Goal: Task Accomplishment & Management: Use online tool/utility

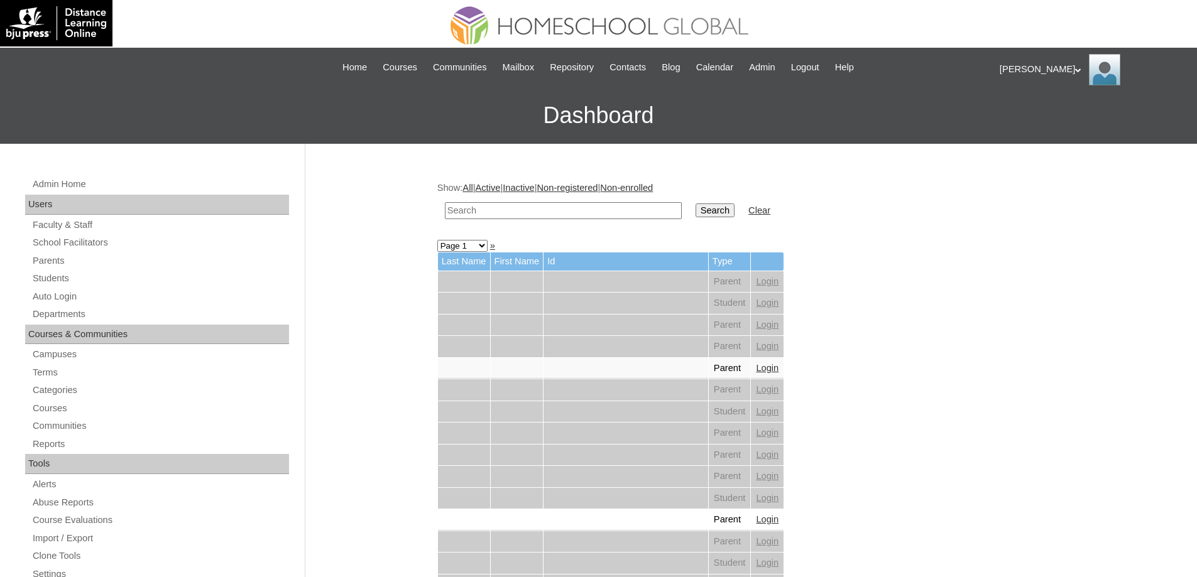
click at [628, 215] on input "text" at bounding box center [563, 210] width 237 height 17
paste input "Kylin Av"
type input "Kylin Av"
click at [722, 210] on input "Search" at bounding box center [714, 211] width 39 height 14
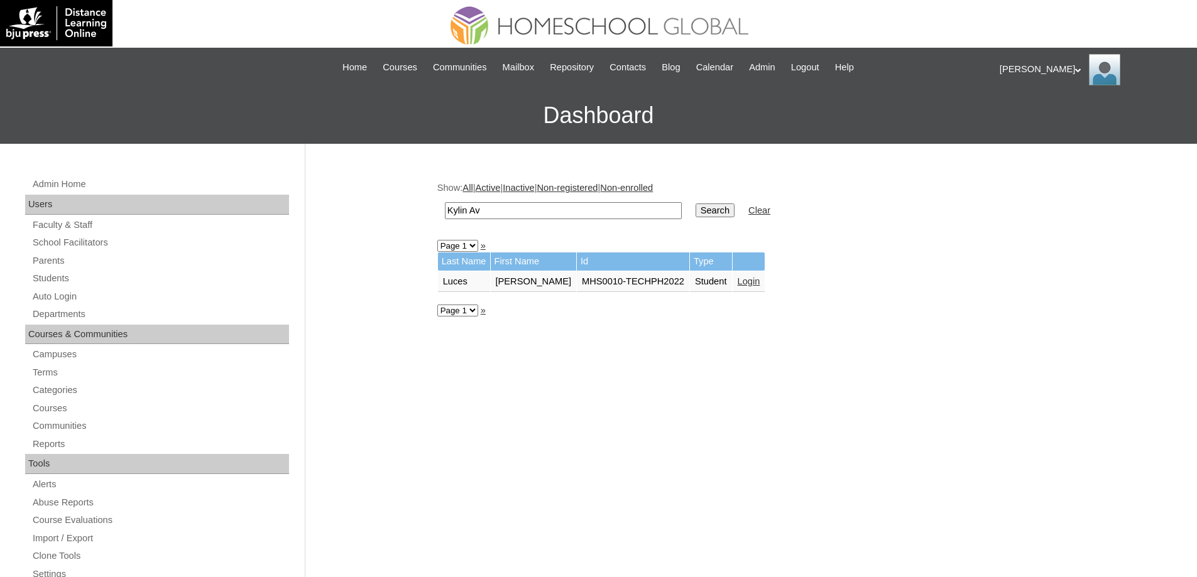
drag, startPoint x: 709, startPoint y: 290, endPoint x: 749, endPoint y: 289, distance: 40.2
click at [709, 290] on td "Student" at bounding box center [711, 281] width 42 height 21
click at [749, 289] on td "Login" at bounding box center [748, 281] width 33 height 21
click at [749, 288] on td "Login" at bounding box center [748, 281] width 33 height 21
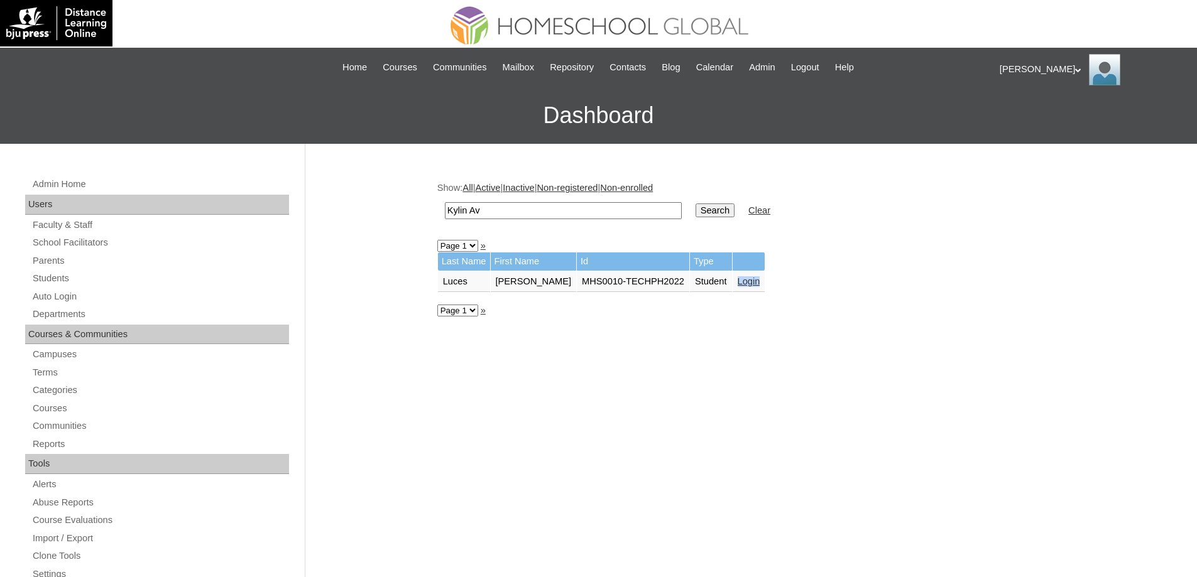
click at [748, 283] on link "Login" at bounding box center [748, 281] width 23 height 10
click at [746, 281] on link "Login" at bounding box center [748, 281] width 23 height 10
